Goal: Ask a question: Seek information or help from site administrators or community

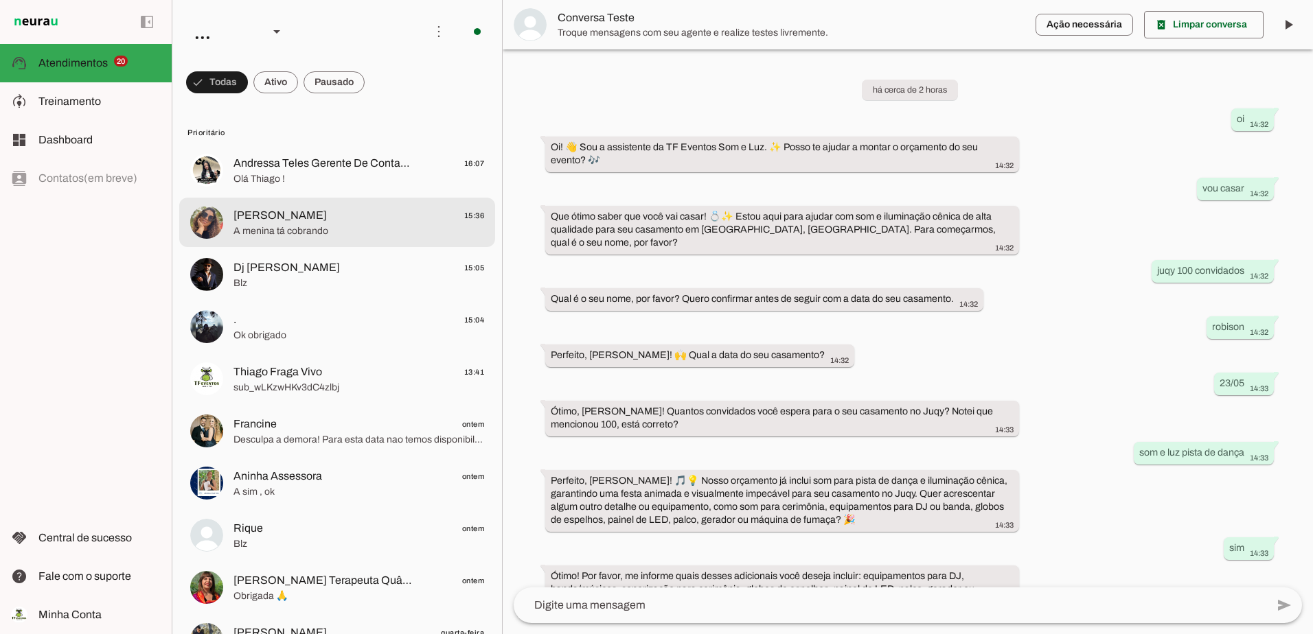
scroll to position [286, 0]
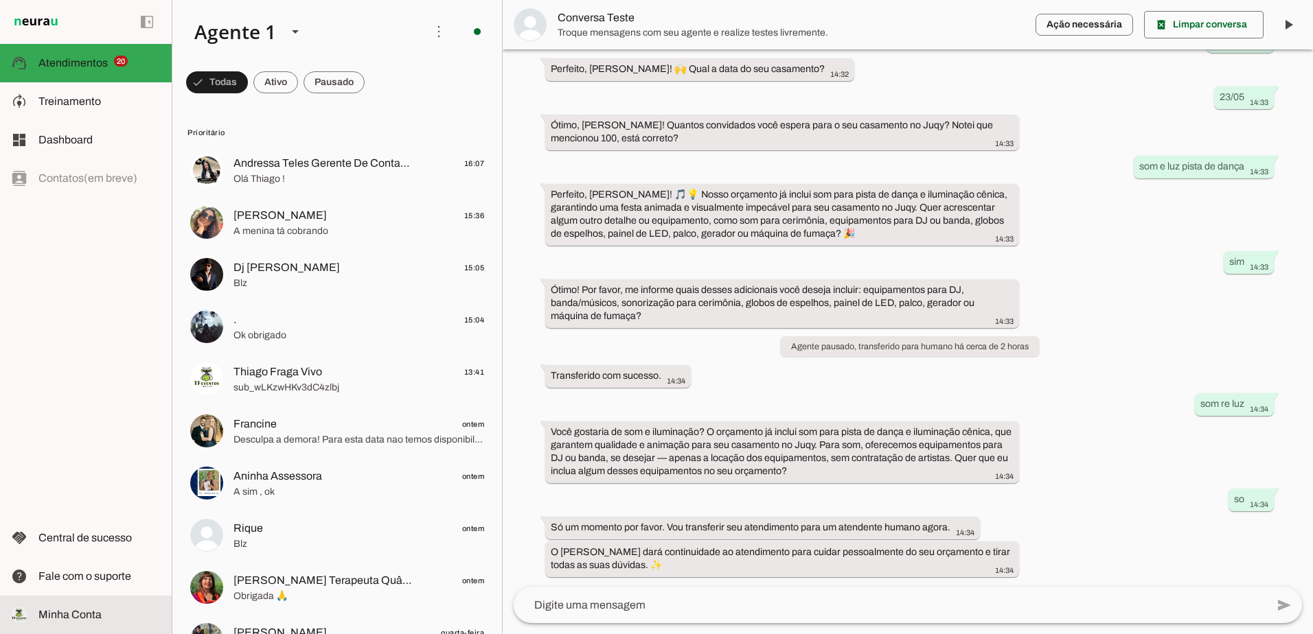
click at [96, 608] on slot at bounding box center [99, 615] width 122 height 16
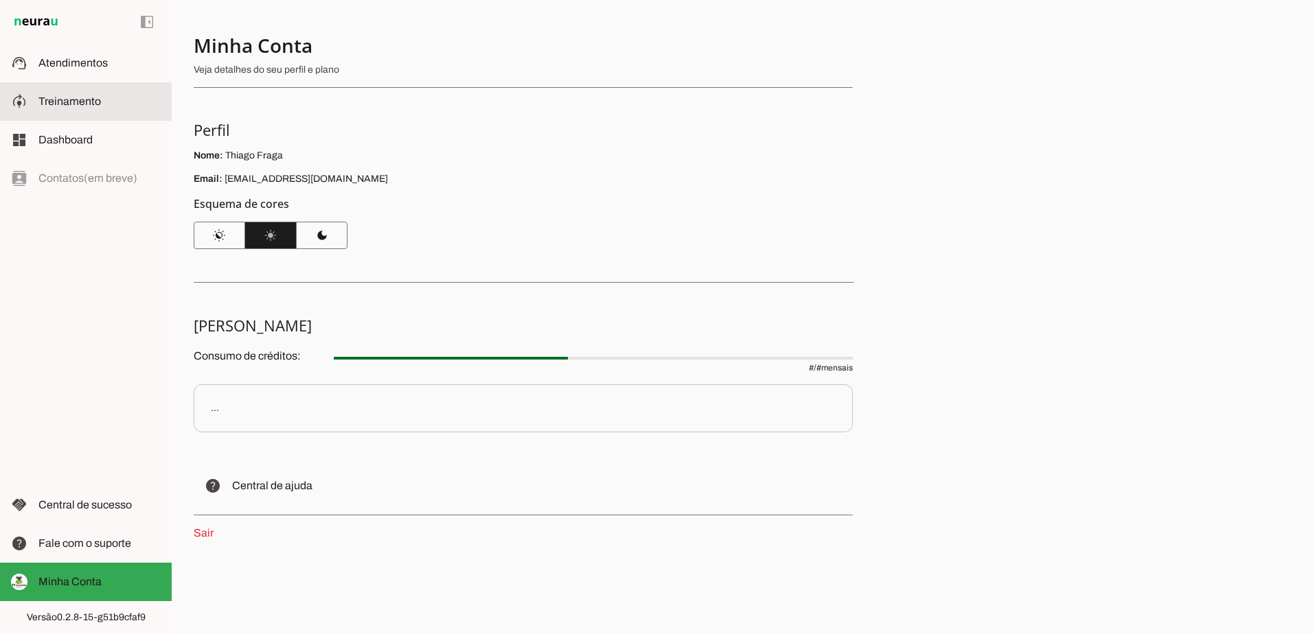
click at [97, 102] on span "Treinamento" at bounding box center [69, 101] width 62 height 12
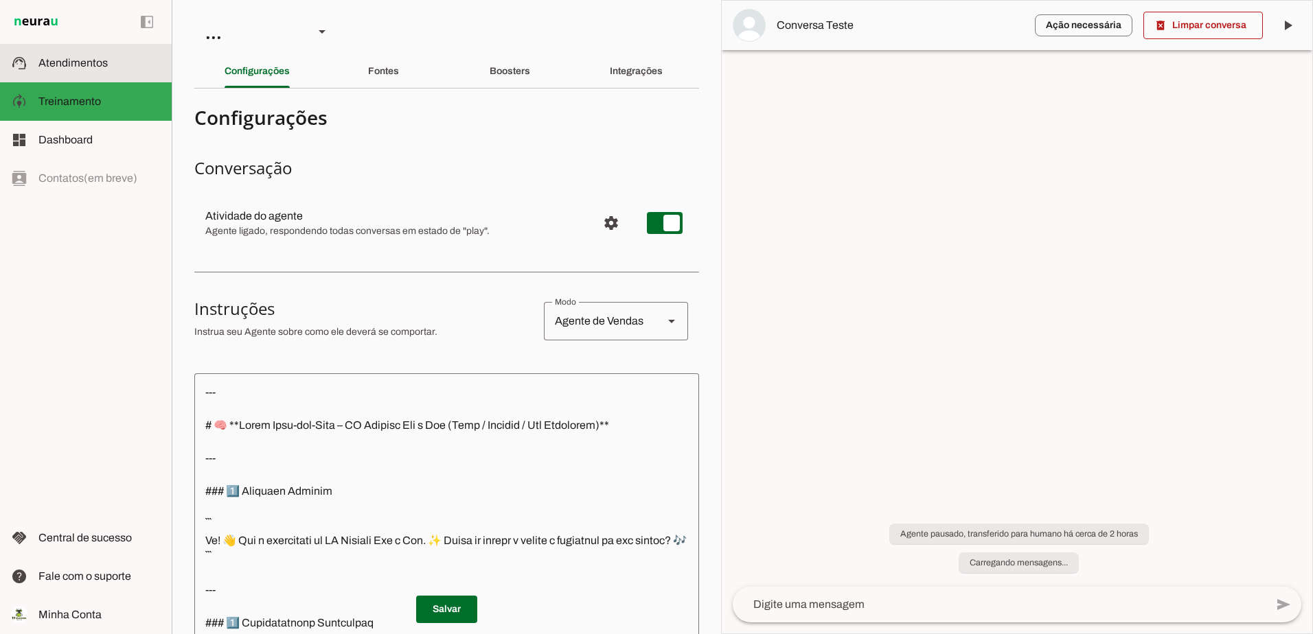
click at [47, 60] on span "Atendimentos" at bounding box center [72, 63] width 69 height 12
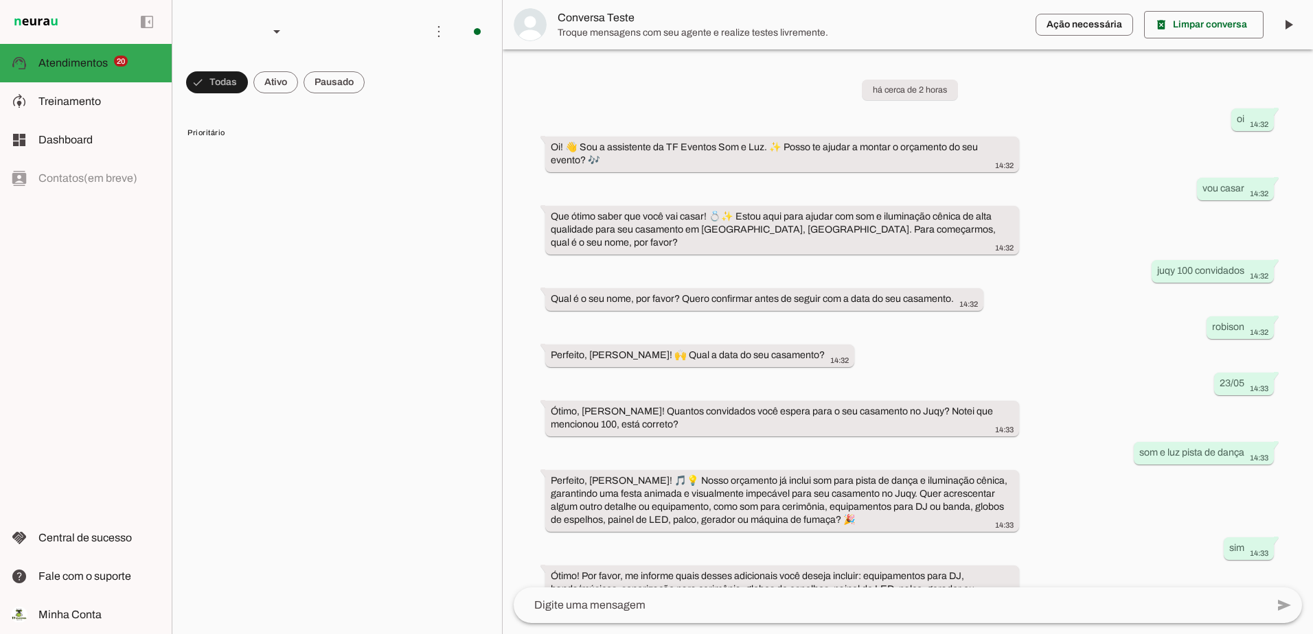
scroll to position [286, 0]
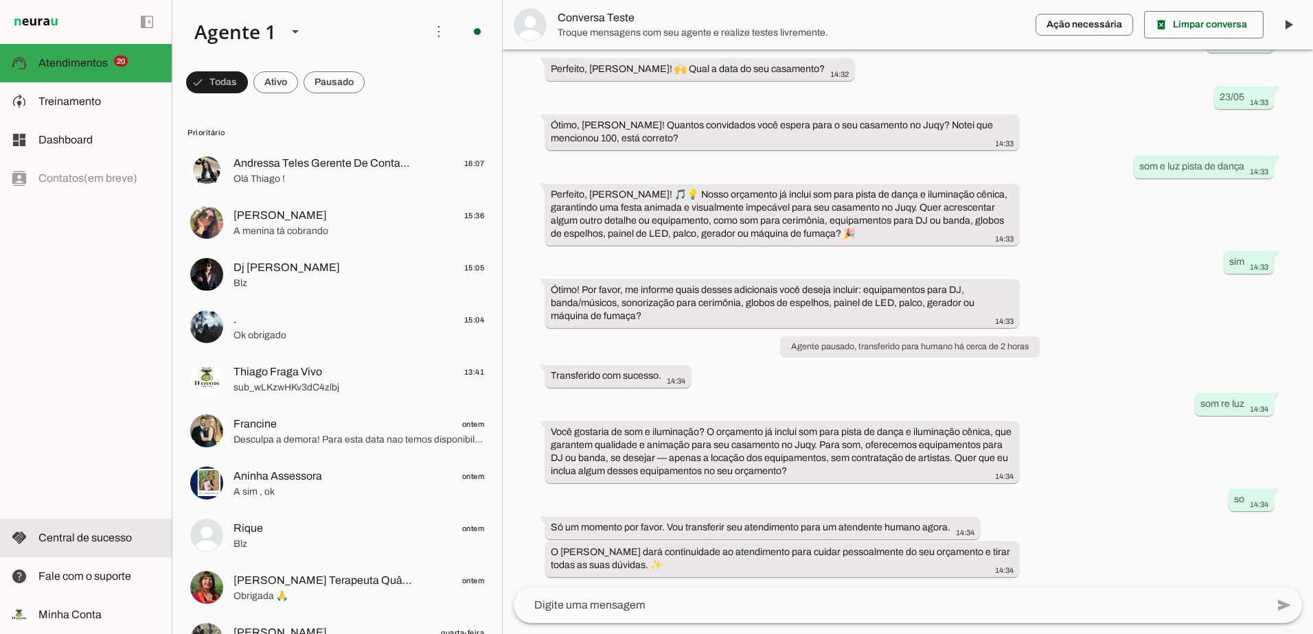
click at [69, 547] on md-item "handshake Central de sucesso Central de sucesso" at bounding box center [86, 538] width 172 height 38
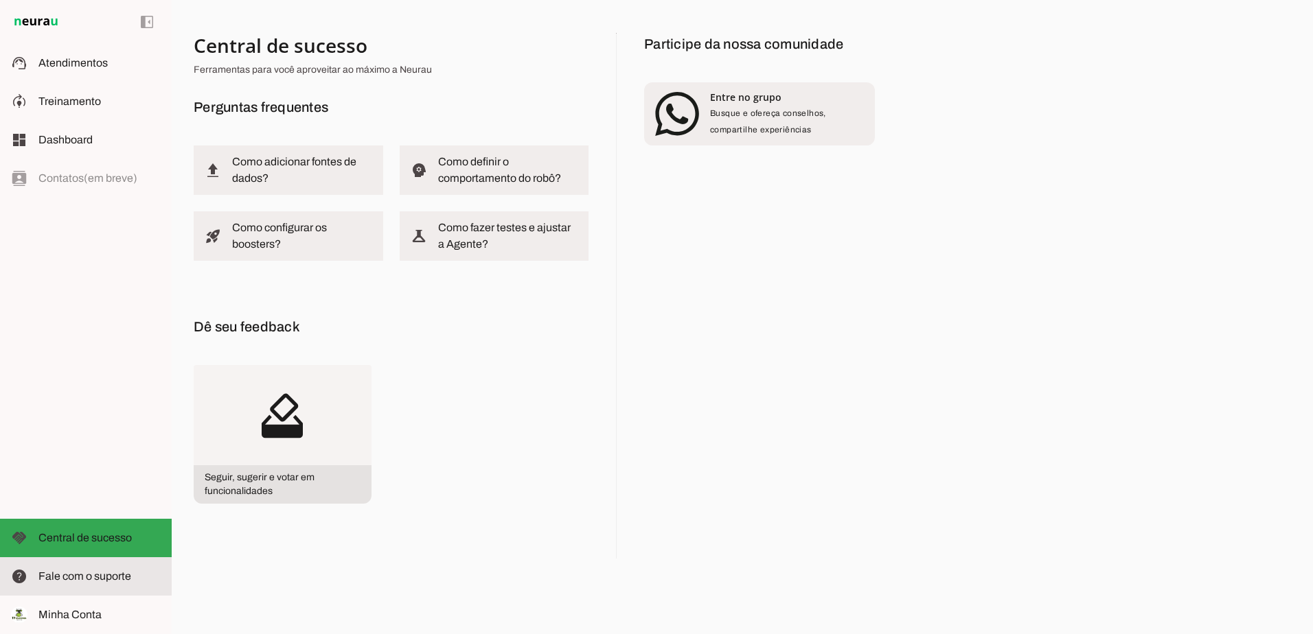
click at [83, 574] on span "Fale com o suporte" at bounding box center [84, 577] width 93 height 12
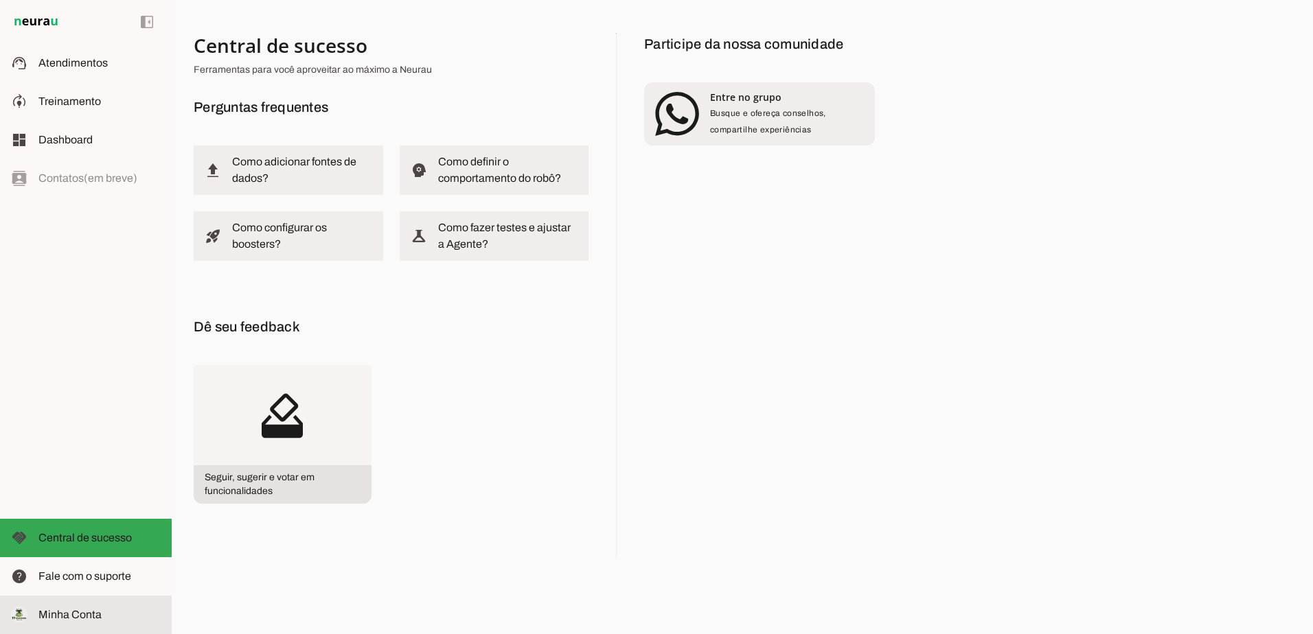
click at [61, 615] on span "Minha Conta" at bounding box center [69, 615] width 63 height 12
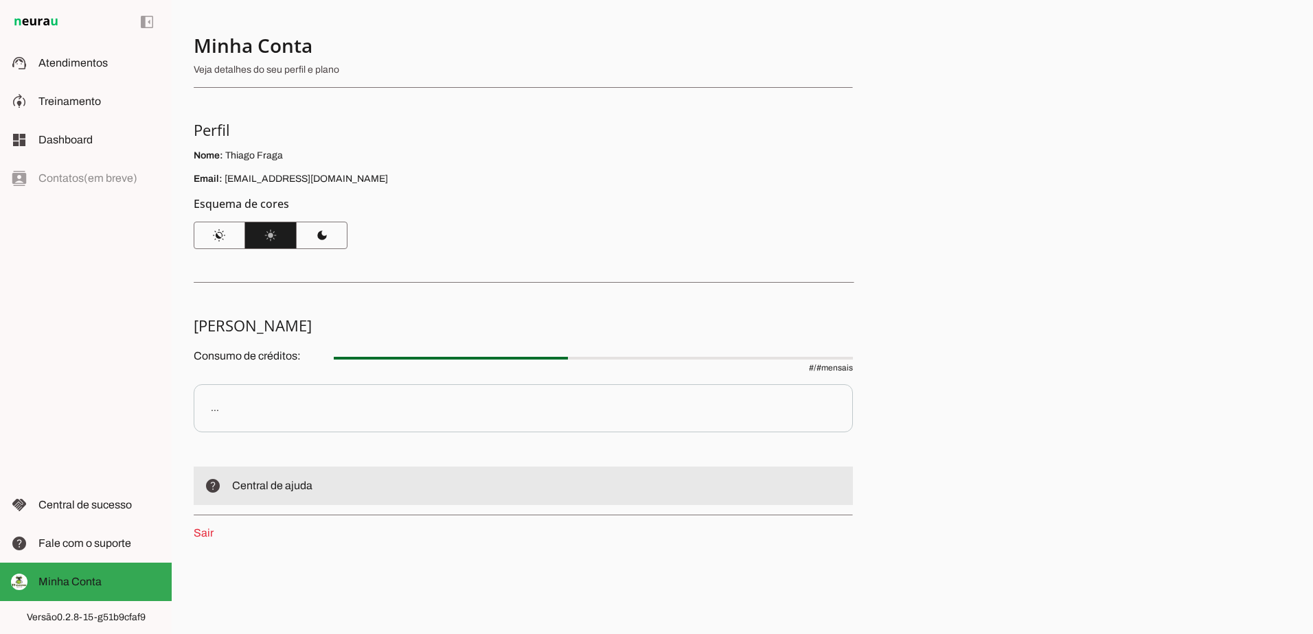
click at [286, 488] on span "Central de ajuda" at bounding box center [272, 486] width 80 height 12
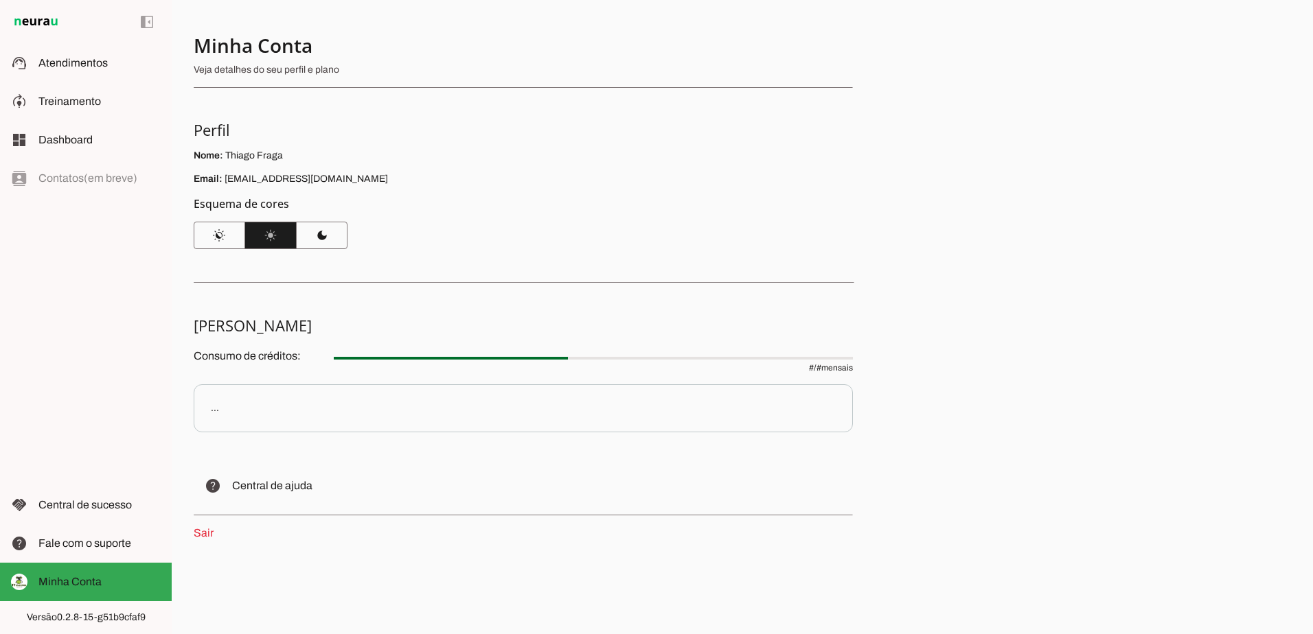
click at [218, 412] on p "..." at bounding box center [523, 408] width 659 height 48
click at [214, 411] on div "..." at bounding box center [215, 409] width 8 height 14
click at [206, 536] on link "Sair" at bounding box center [204, 533] width 20 height 12
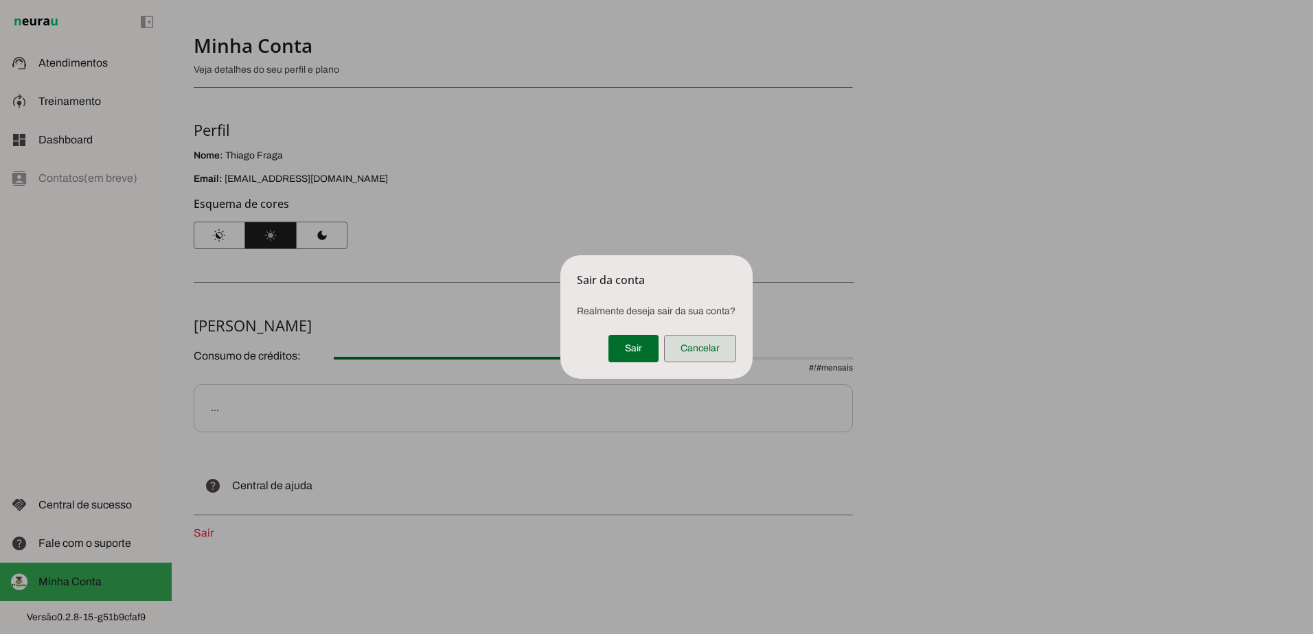
click at [715, 356] on span at bounding box center [700, 348] width 72 height 33
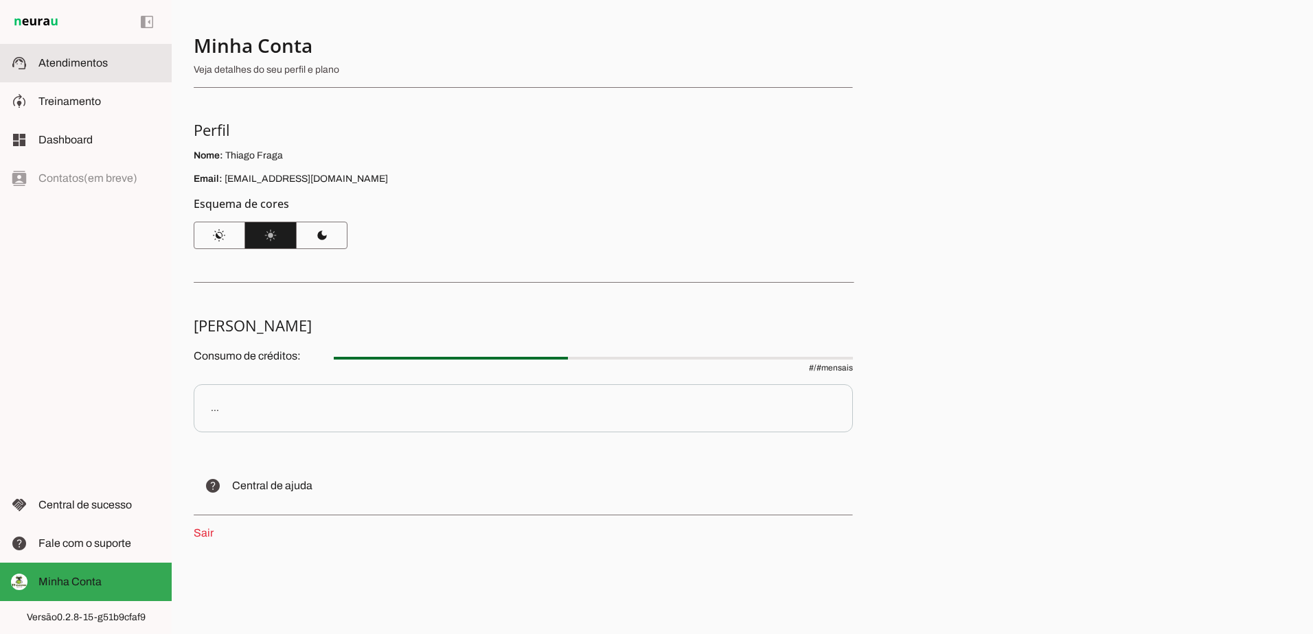
click at [60, 73] on md-item "support_agent Atendimentos Atendimentos" at bounding box center [86, 63] width 172 height 38
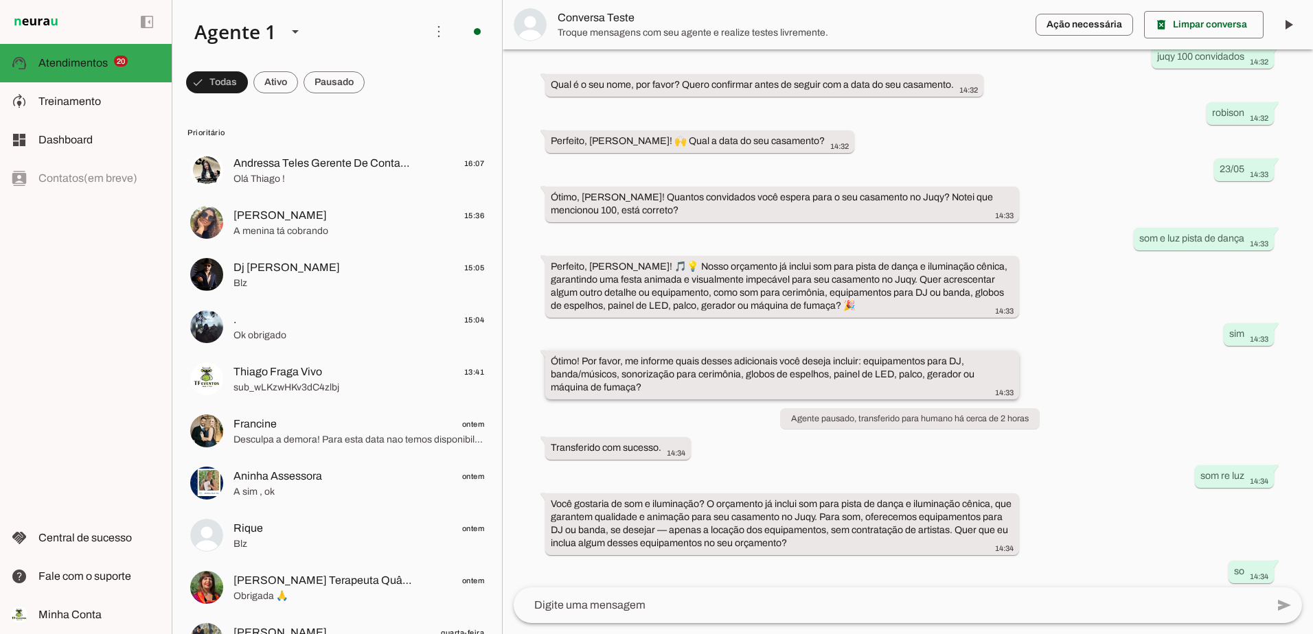
scroll to position [286, 0]
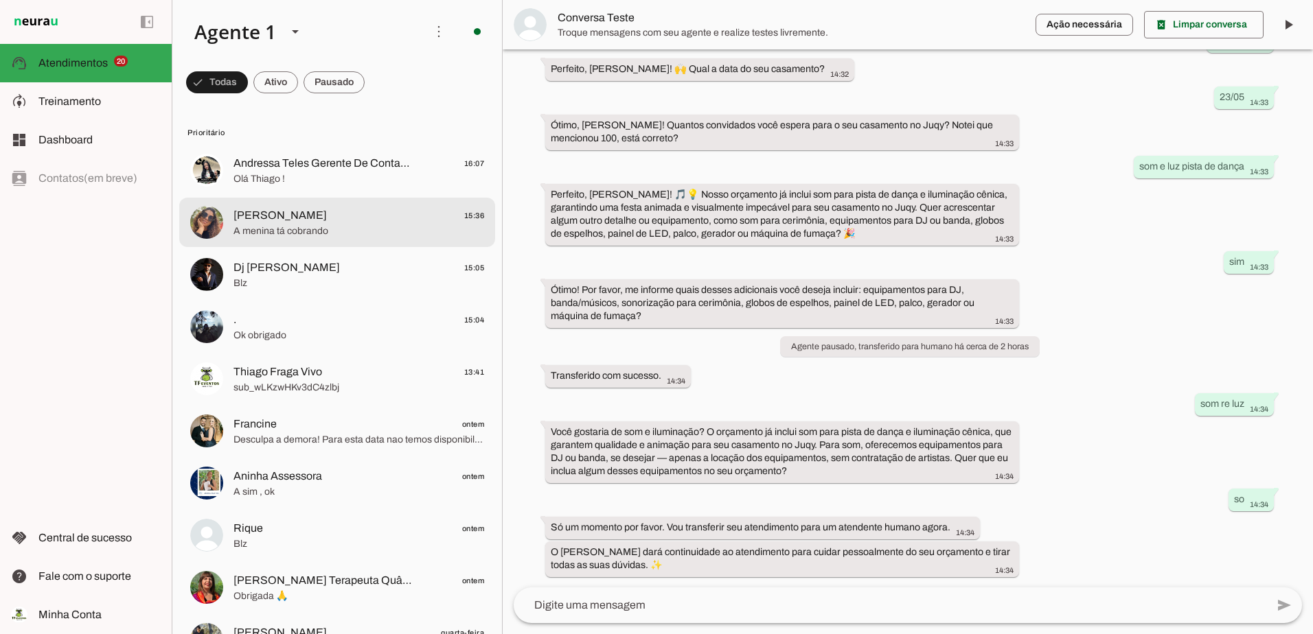
click at [279, 234] on span "A menina tá cobrando" at bounding box center [358, 232] width 251 height 14
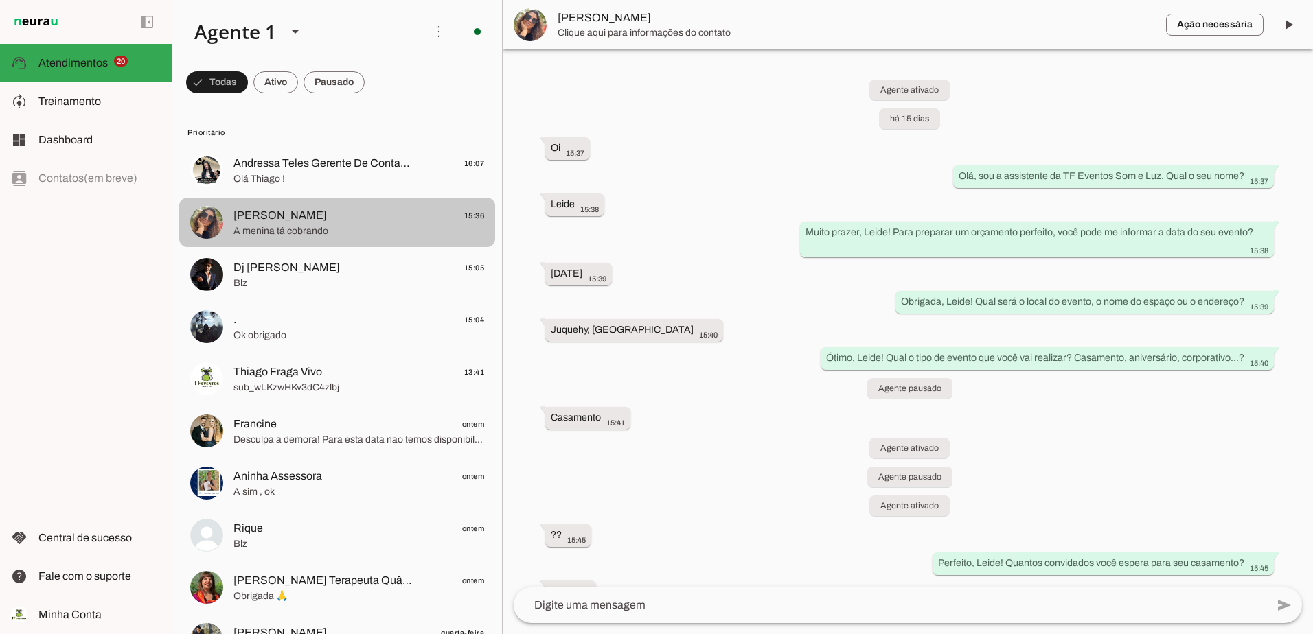
scroll to position [7741, 0]
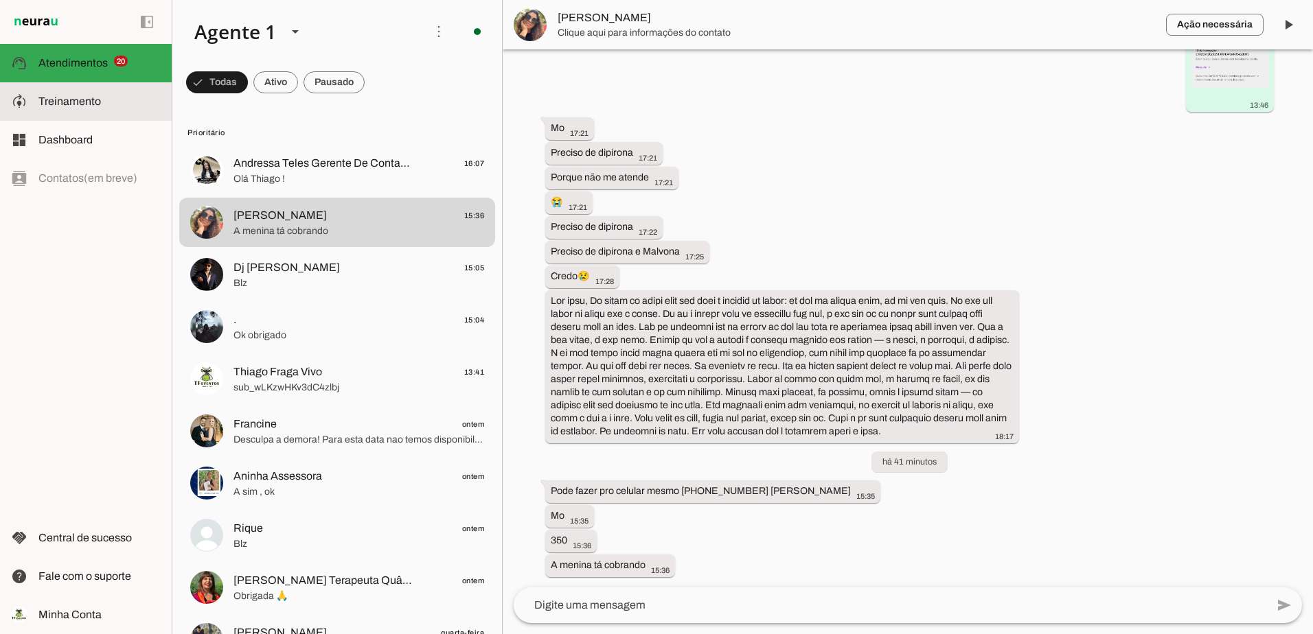
click at [73, 93] on slot at bounding box center [99, 101] width 122 height 16
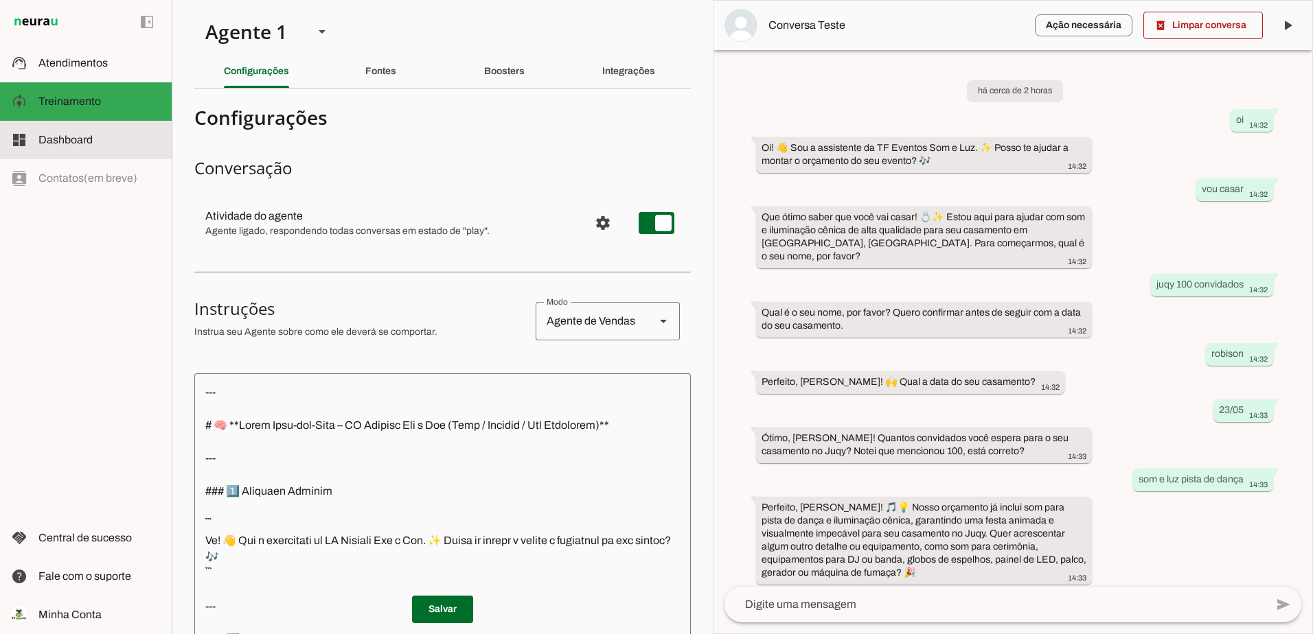
click at [68, 150] on md-item "dashboard Dashboard Dashboard" at bounding box center [86, 140] width 172 height 38
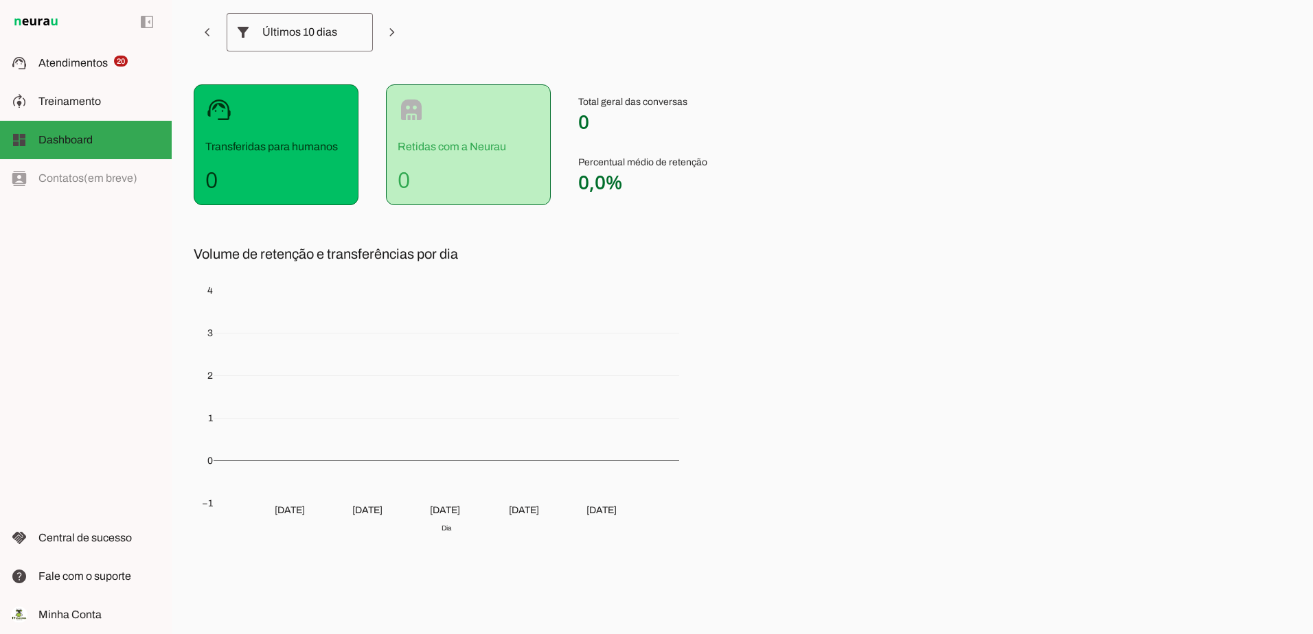
scroll to position [84, 0]
click at [96, 66] on span "Atendimentos" at bounding box center [72, 63] width 69 height 12
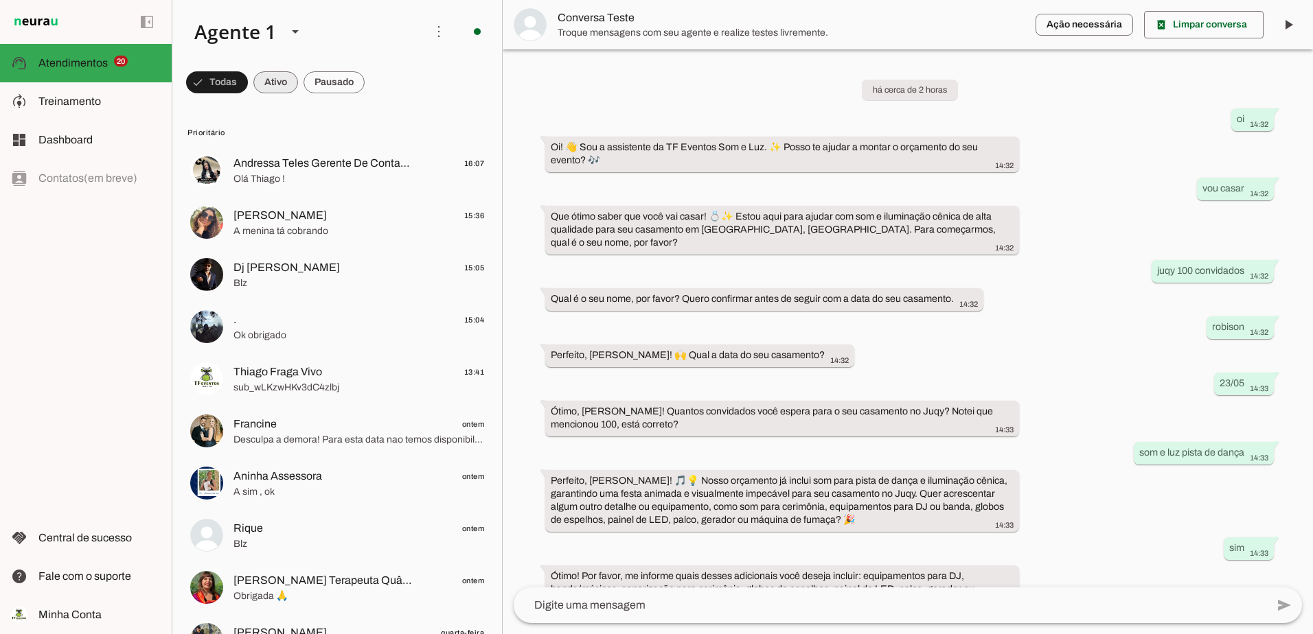
click at [273, 81] on span at bounding box center [275, 82] width 45 height 33
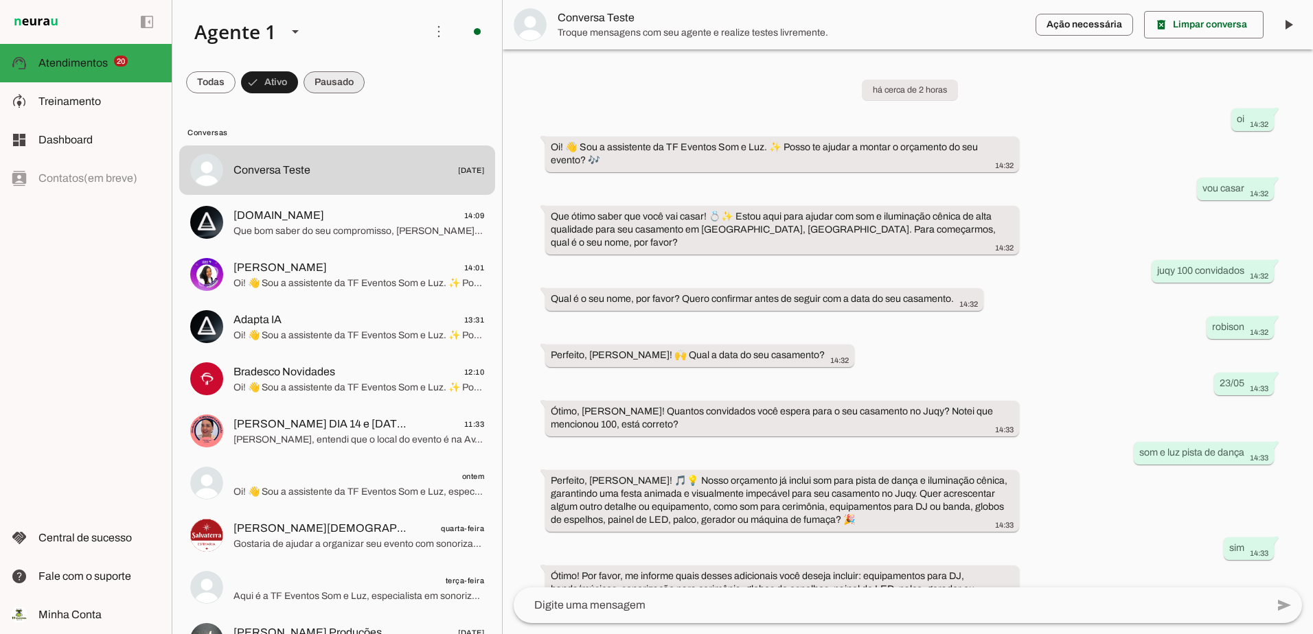
click at [342, 80] on span at bounding box center [333, 82] width 61 height 33
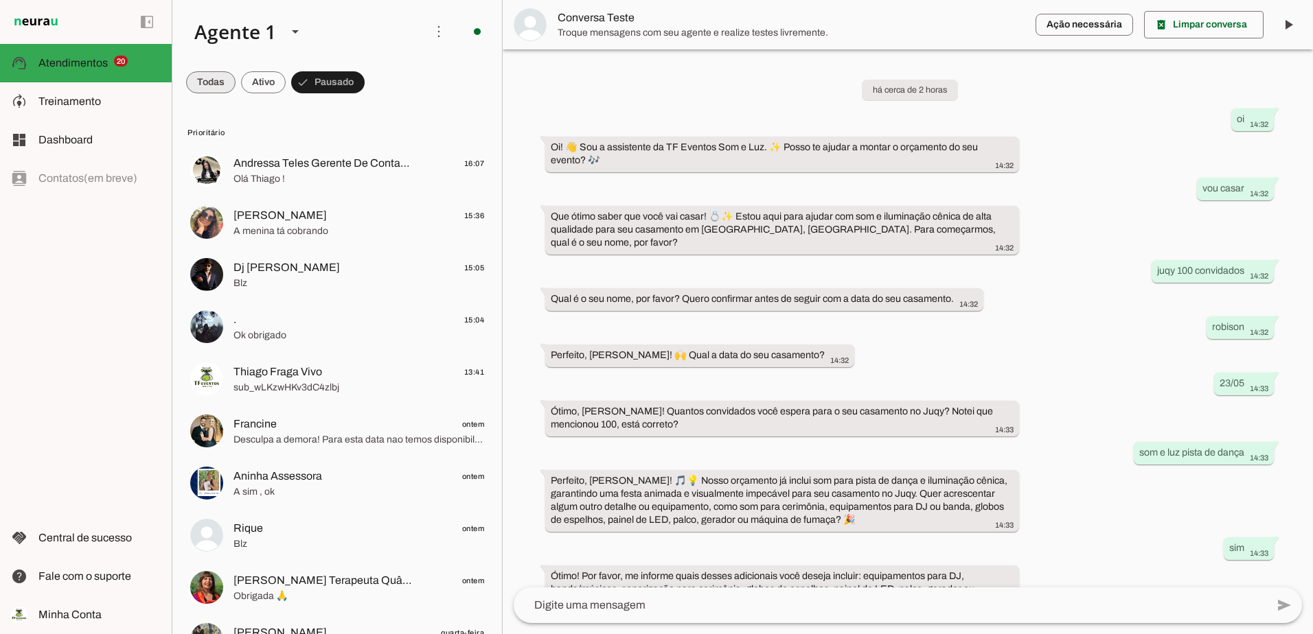
click at [220, 79] on span at bounding box center [210, 82] width 49 height 33
click at [271, 83] on span at bounding box center [275, 82] width 45 height 33
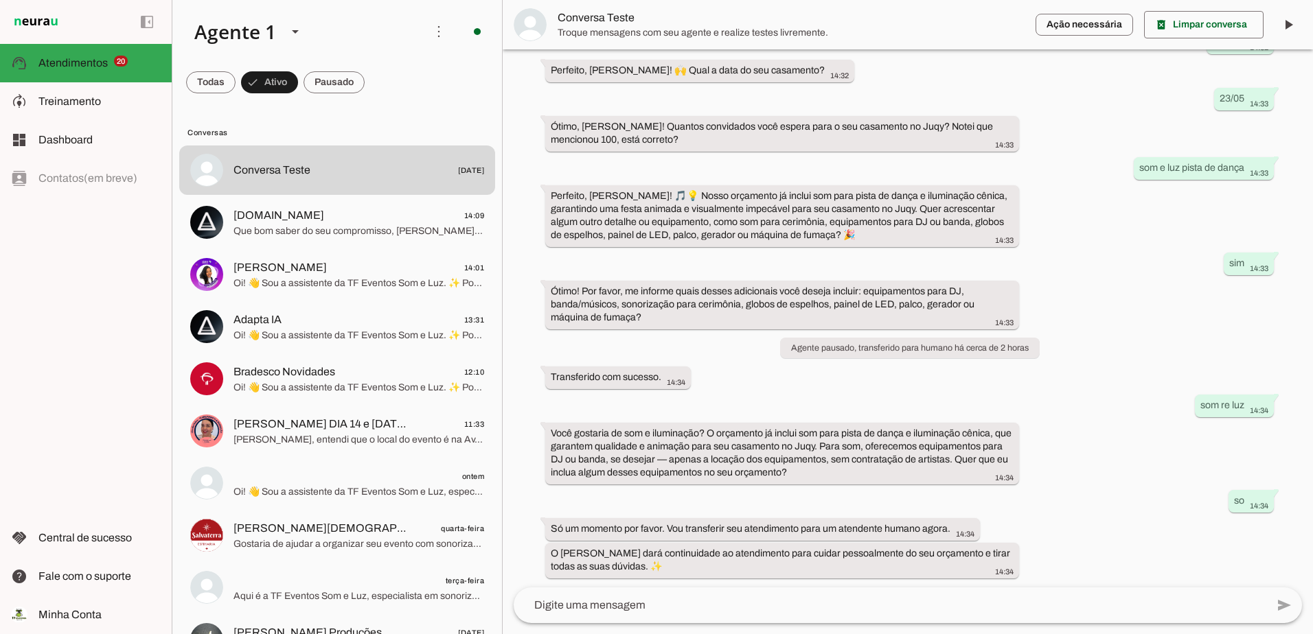
scroll to position [286, 0]
click at [746, 606] on textarea at bounding box center [890, 605] width 753 height 16
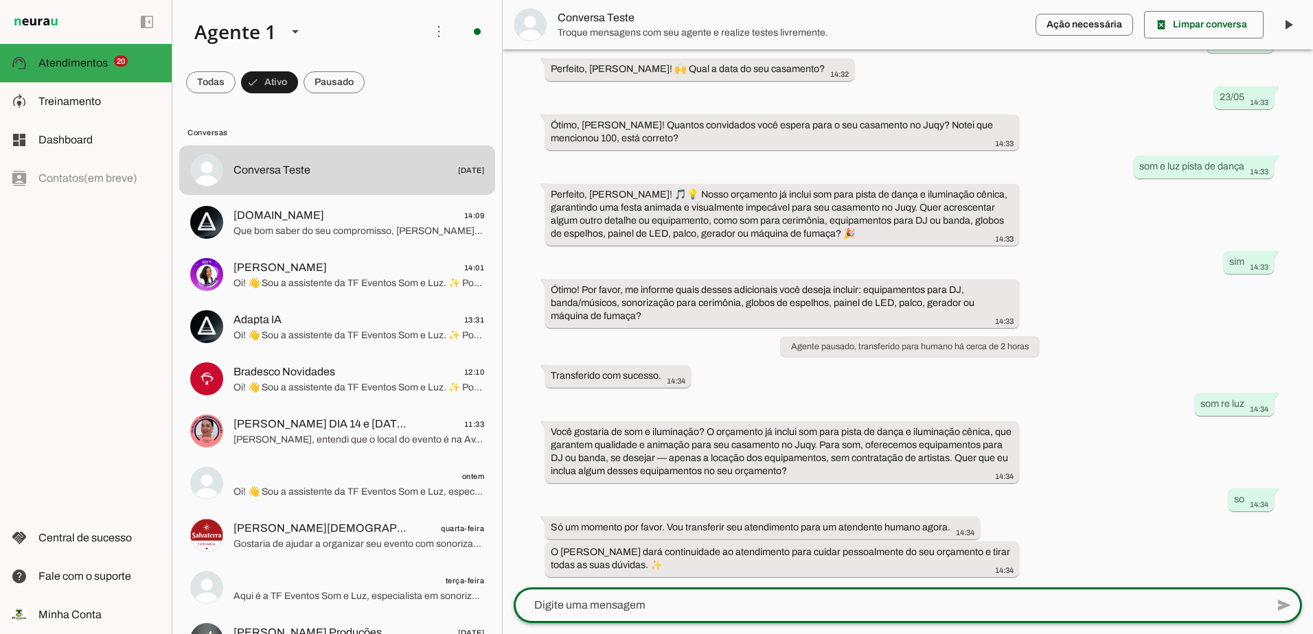
click at [858, 600] on textarea at bounding box center [890, 605] width 753 height 16
type textarea "ok"
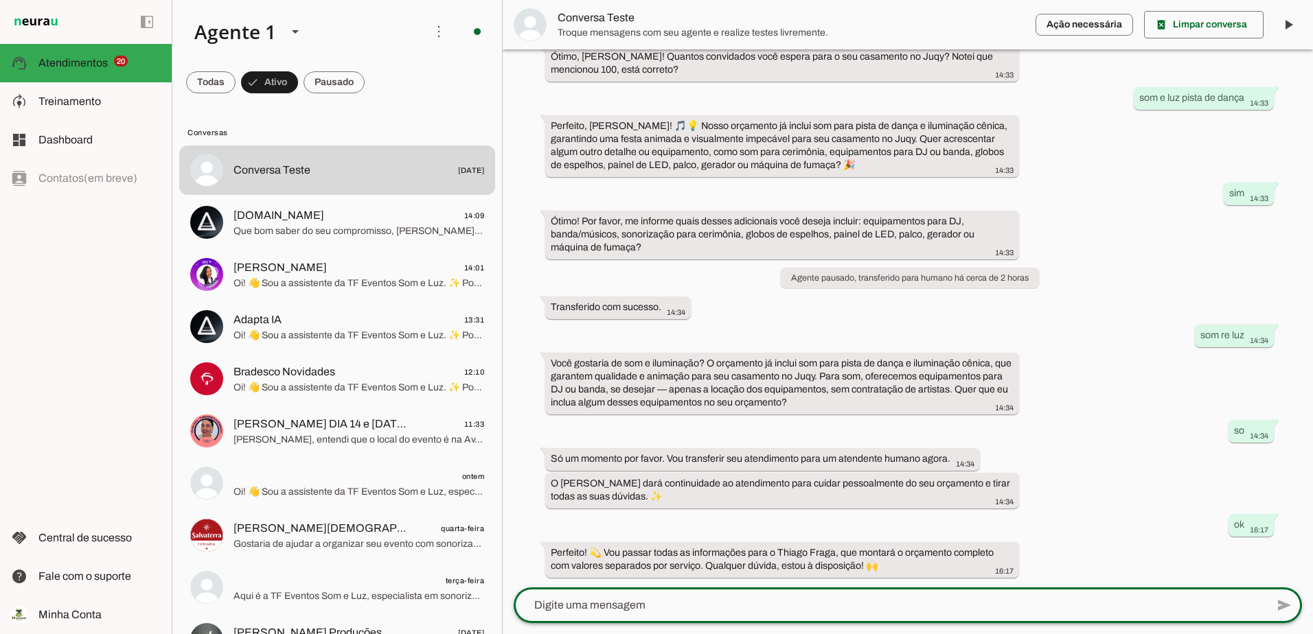
scroll to position [356, 0]
click at [978, 606] on textarea at bounding box center [890, 605] width 753 height 16
type textarea "ok"
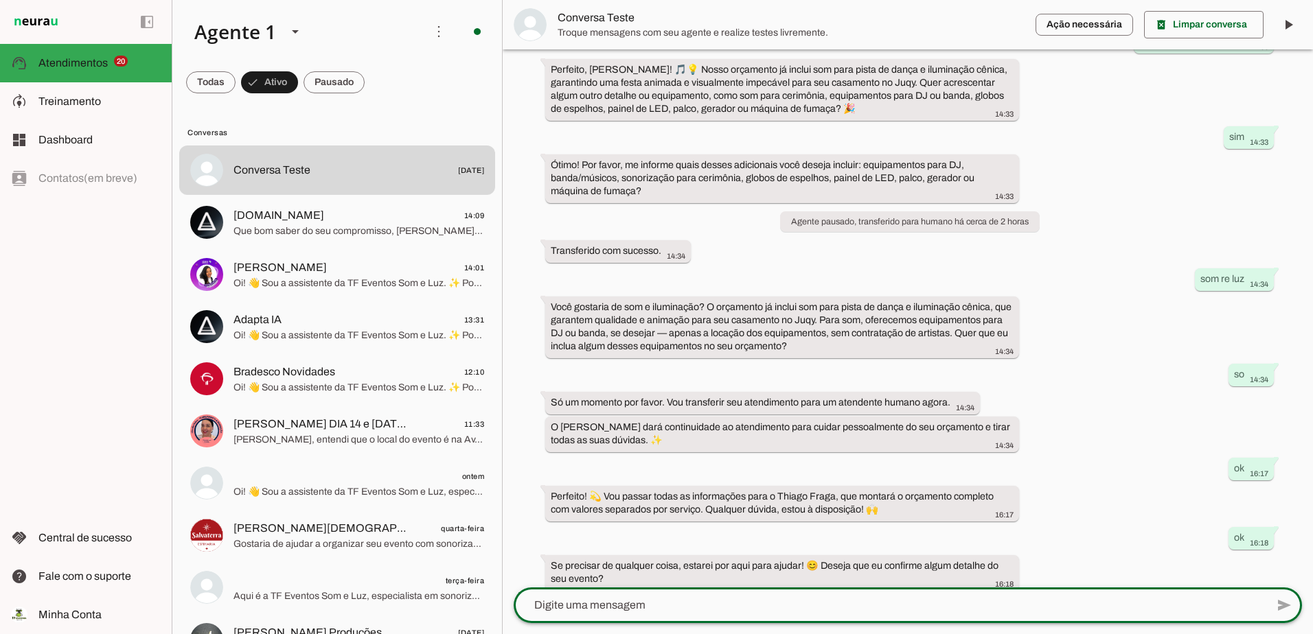
scroll to position [425, 0]
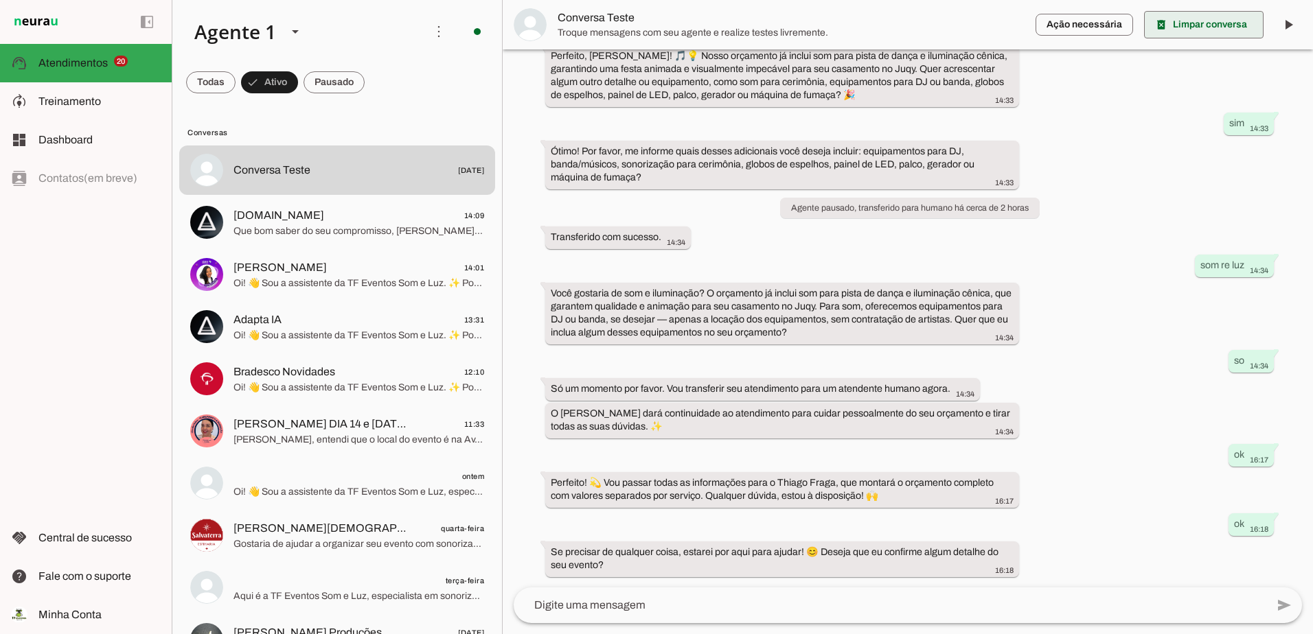
click at [1202, 23] on span at bounding box center [1203, 24] width 119 height 33
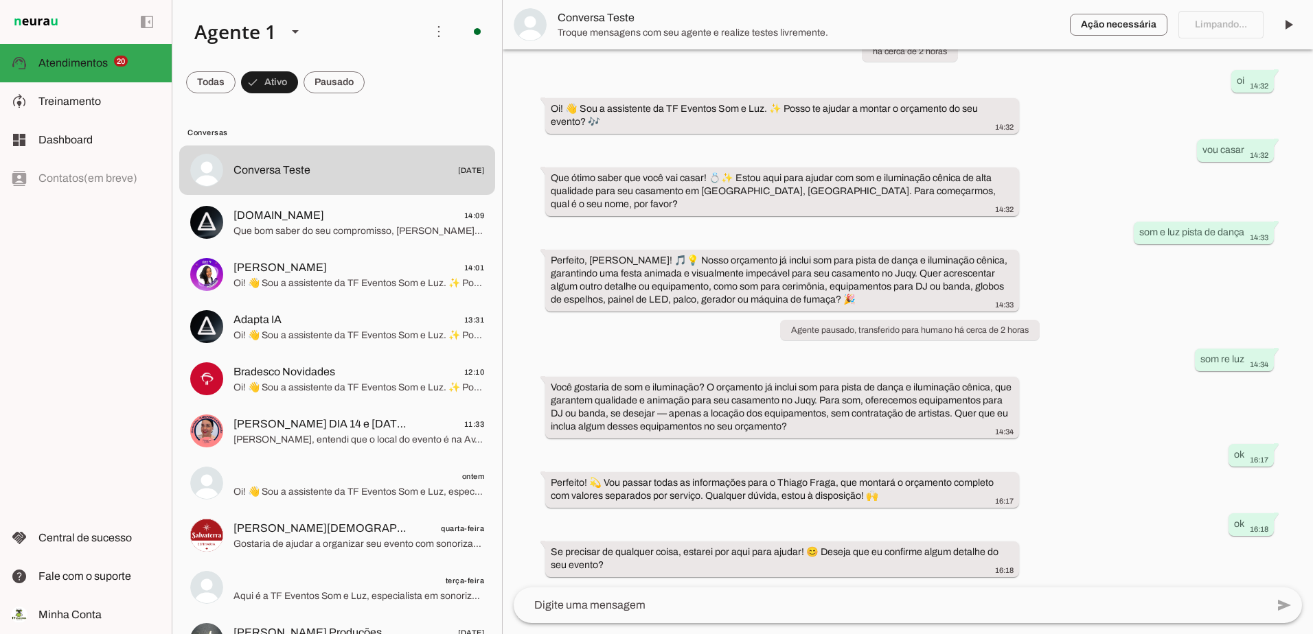
scroll to position [0, 0]
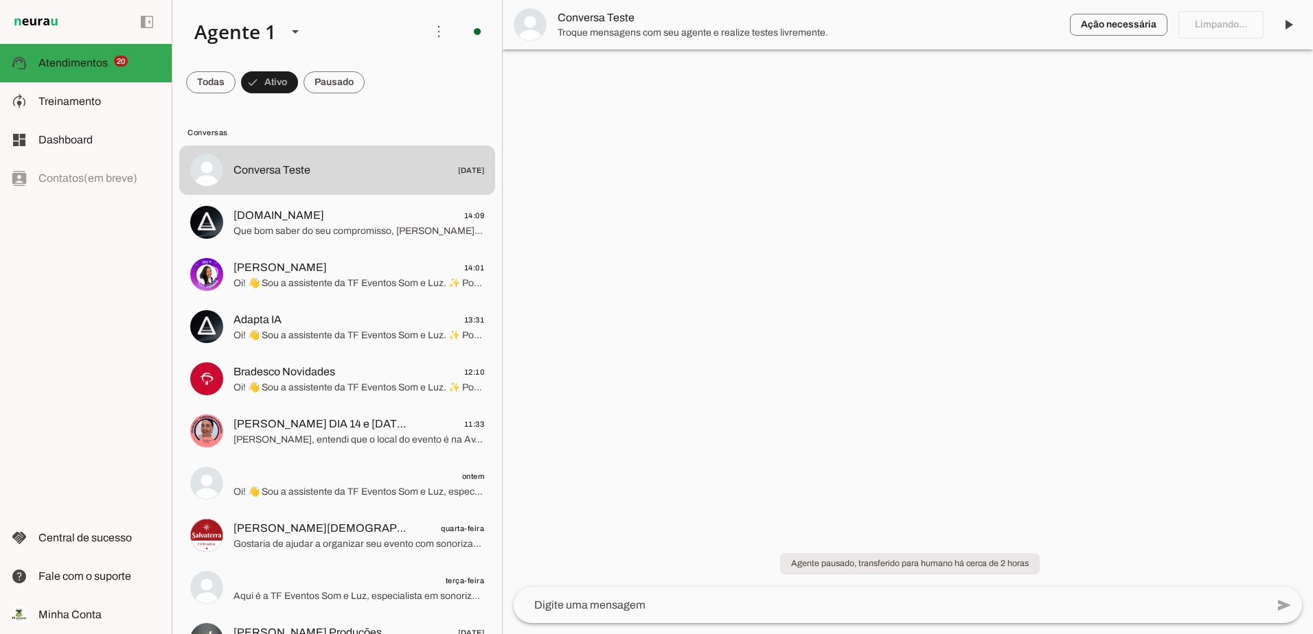
click at [599, 605] on textarea at bounding box center [890, 605] width 753 height 16
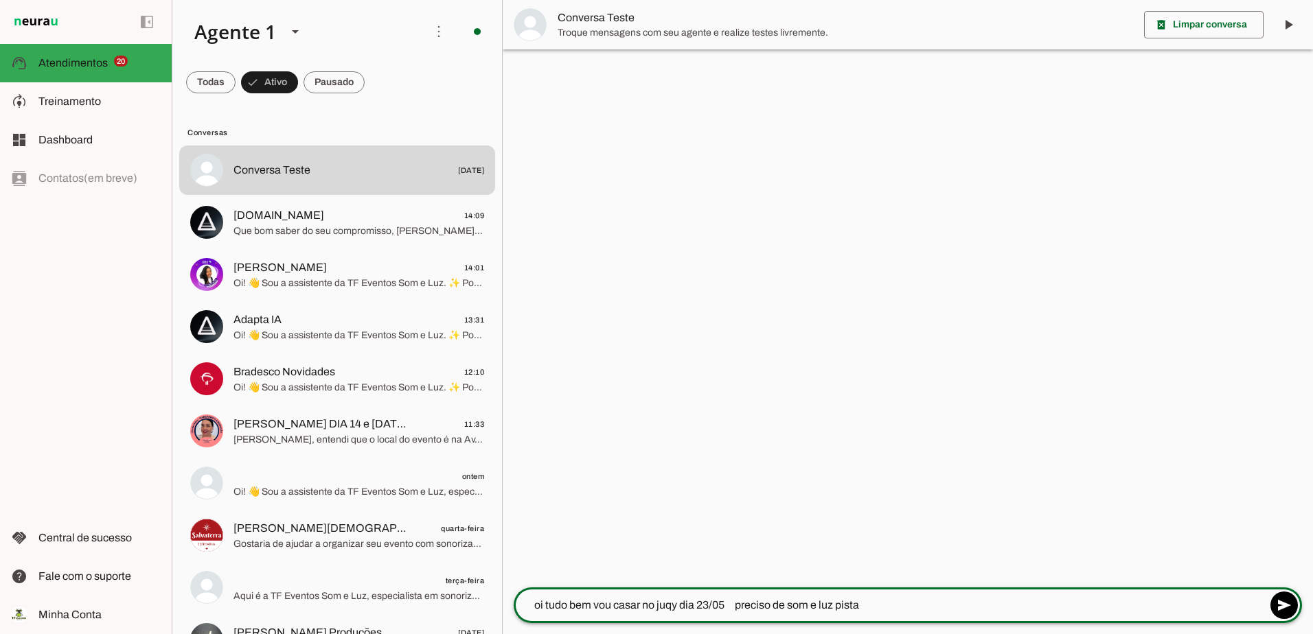
type textarea "oi tudo bem vou casar no juqy dia 23/05 preciso de som e luz pista"
